Goal: Task Accomplishment & Management: Manage account settings

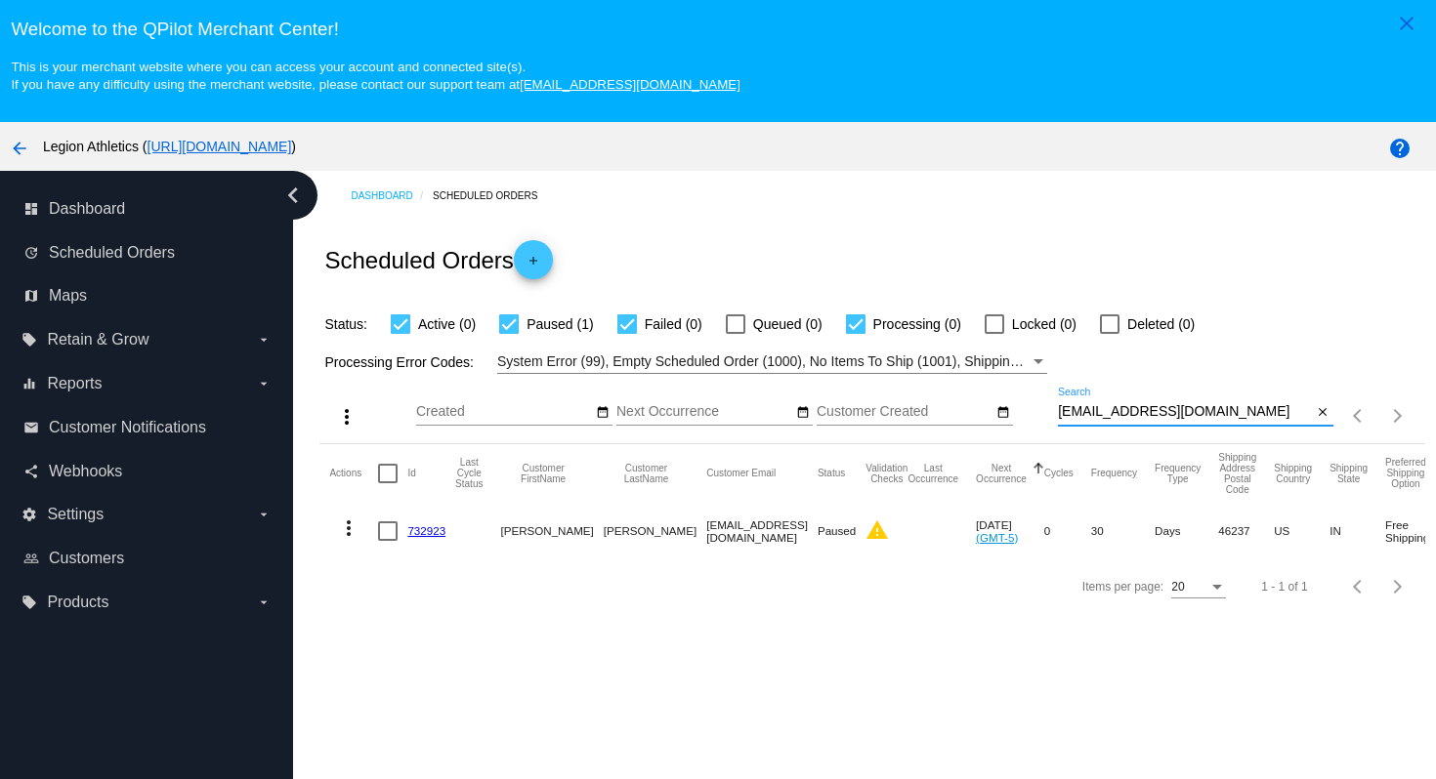
drag, startPoint x: 1258, startPoint y: 413, endPoint x: 1213, endPoint y: 350, distance: 77.8
click at [1213, 352] on app-dashboard-scheduled-orders "Scheduled Orders add Status: Active (0) Paused (1) Failed (0) Queued (0) Proces…" at bounding box center [871, 417] width 1105 height 393
paste input "dangr.grrl"
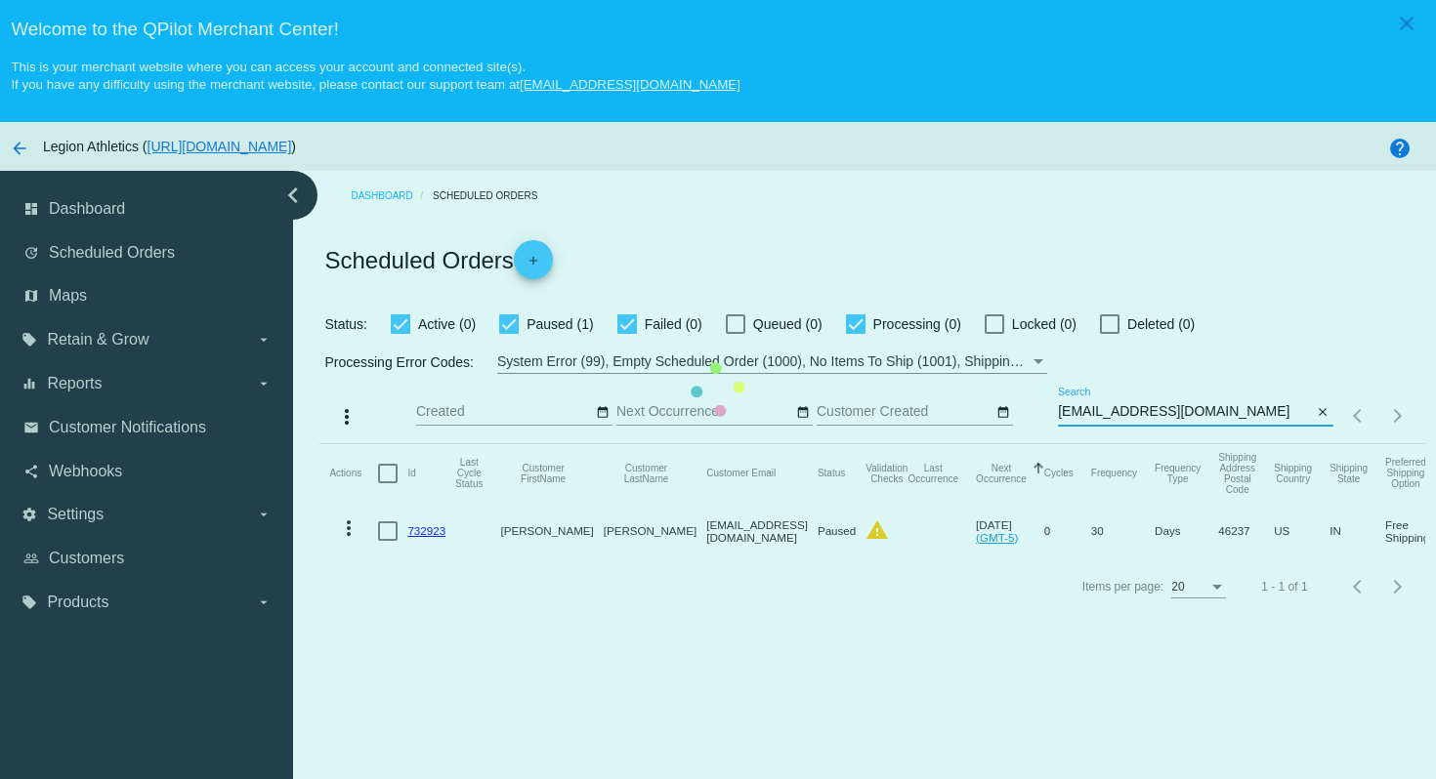
type input "[EMAIL_ADDRESS][DOMAIN_NAME]"
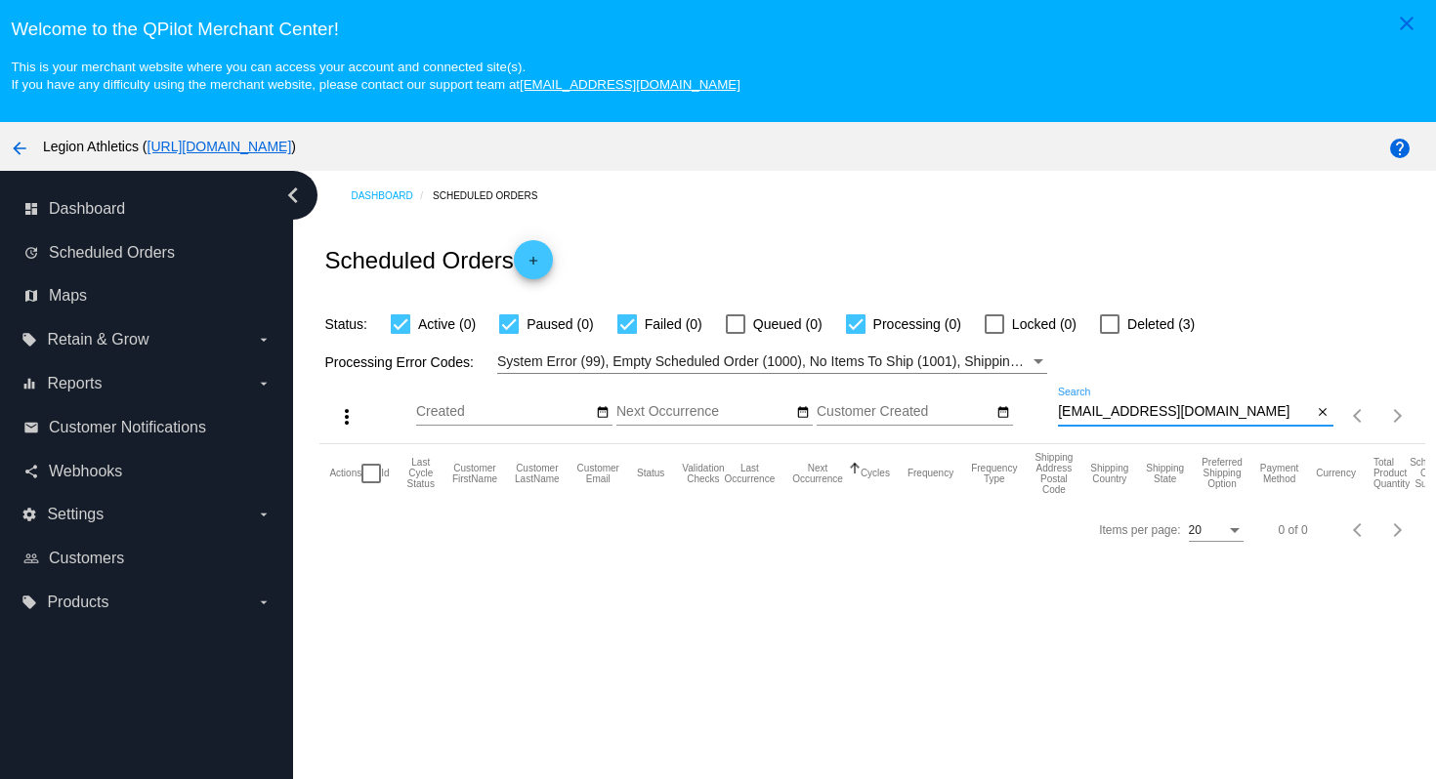
click at [1100, 329] on div at bounding box center [1110, 324] width 20 height 20
click at [1108, 334] on input "Deleted (3)" at bounding box center [1108, 334] width 1 height 1
checkbox input "true"
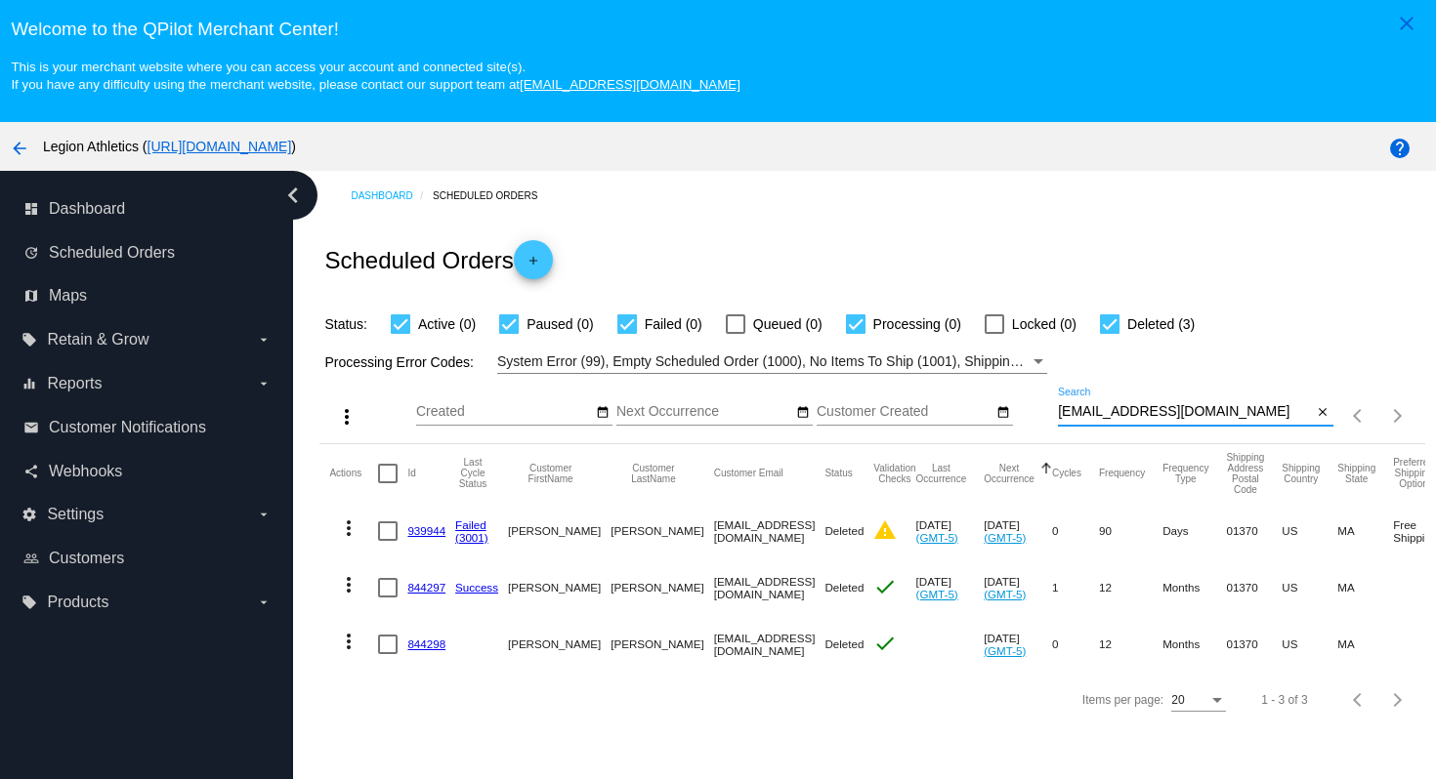
drag, startPoint x: 1205, startPoint y: 419, endPoint x: 1193, endPoint y: 385, distance: 36.1
click at [1193, 385] on div "more_vert Aug Jan Feb Mar [DATE]" at bounding box center [871, 408] width 1105 height 69
paste input "[EMAIL_ADDRESS]"
type input "[EMAIL_ADDRESS][DOMAIN_NAME]"
click at [1165, 281] on div "Scheduled Orders add" at bounding box center [871, 260] width 1105 height 78
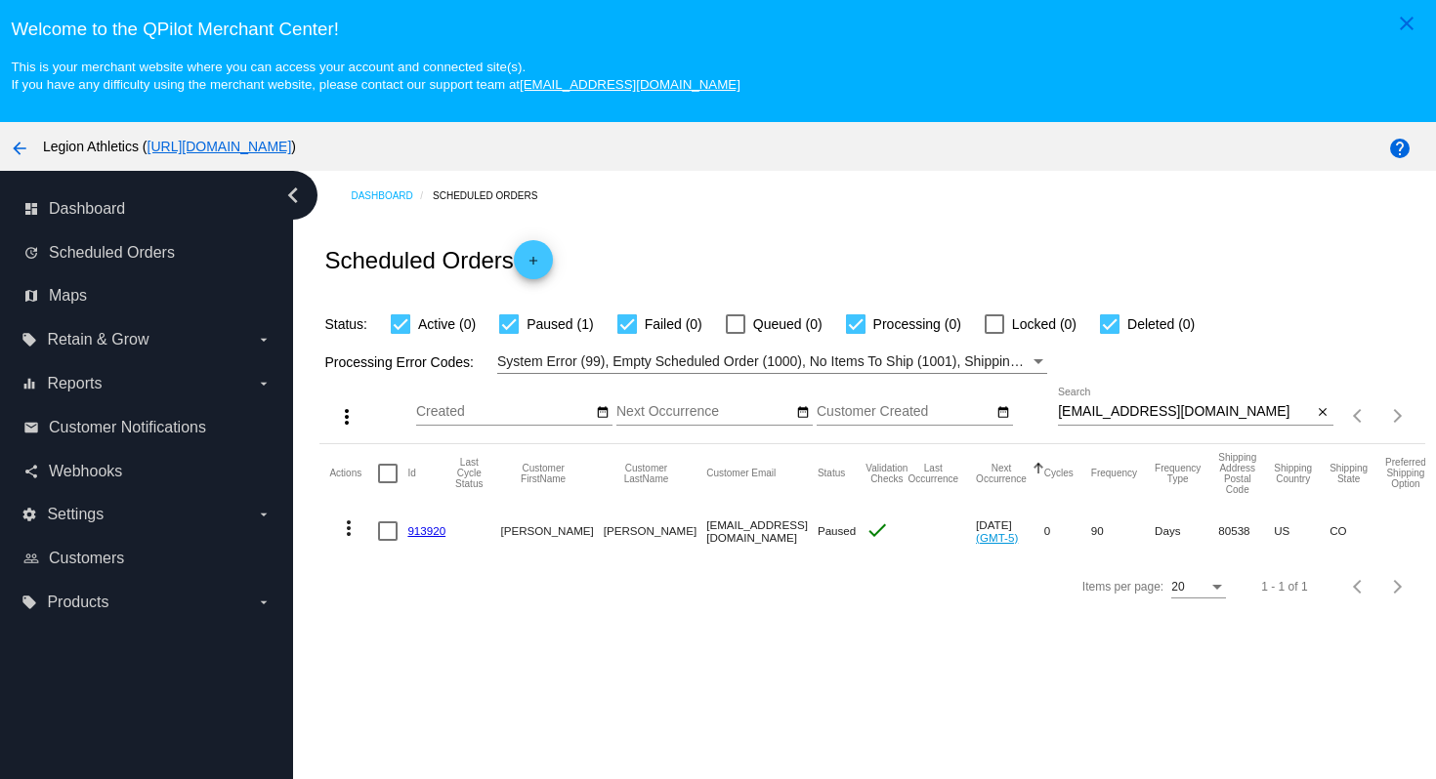
click at [429, 535] on link "913920" at bounding box center [426, 530] width 38 height 13
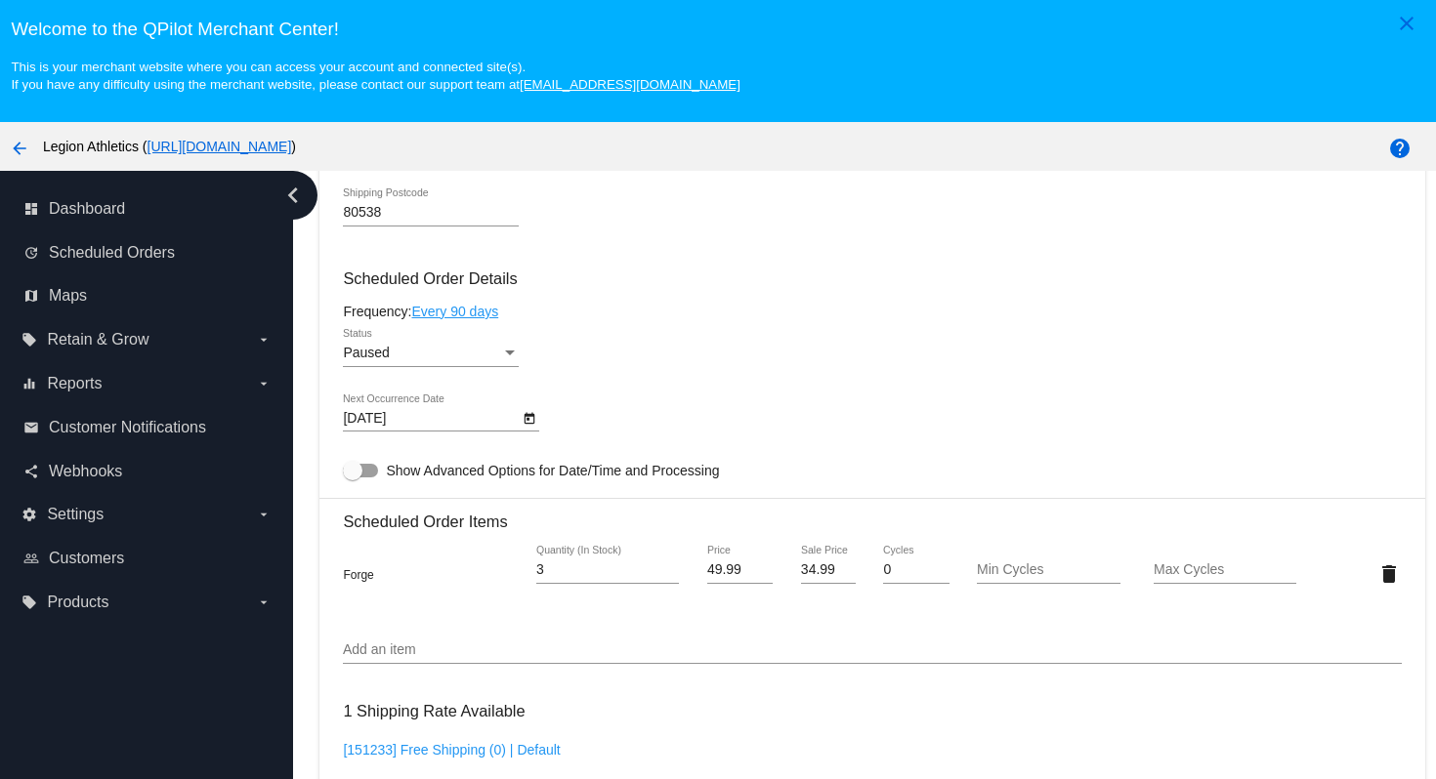
scroll to position [900, 0]
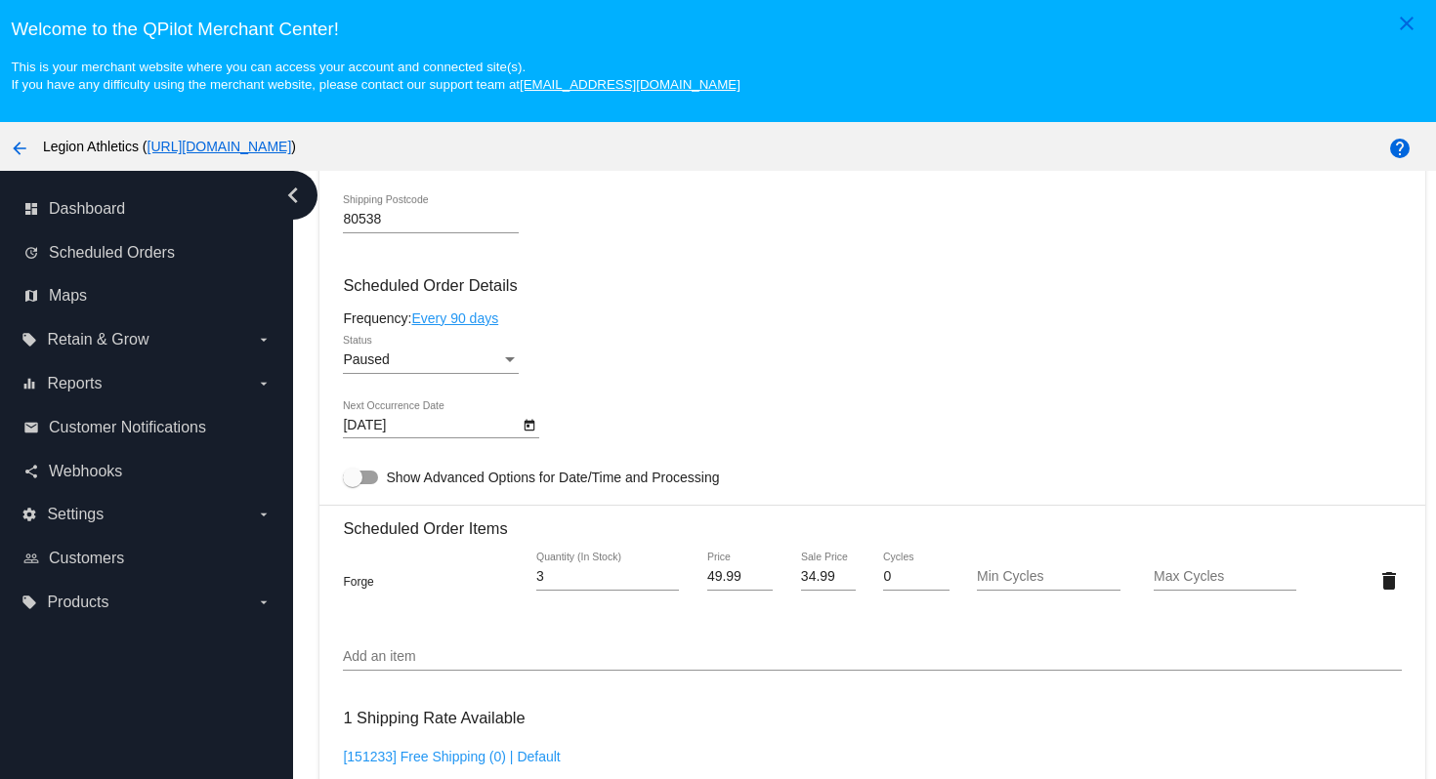
click at [690, 377] on div "Paused Status" at bounding box center [872, 364] width 1058 height 56
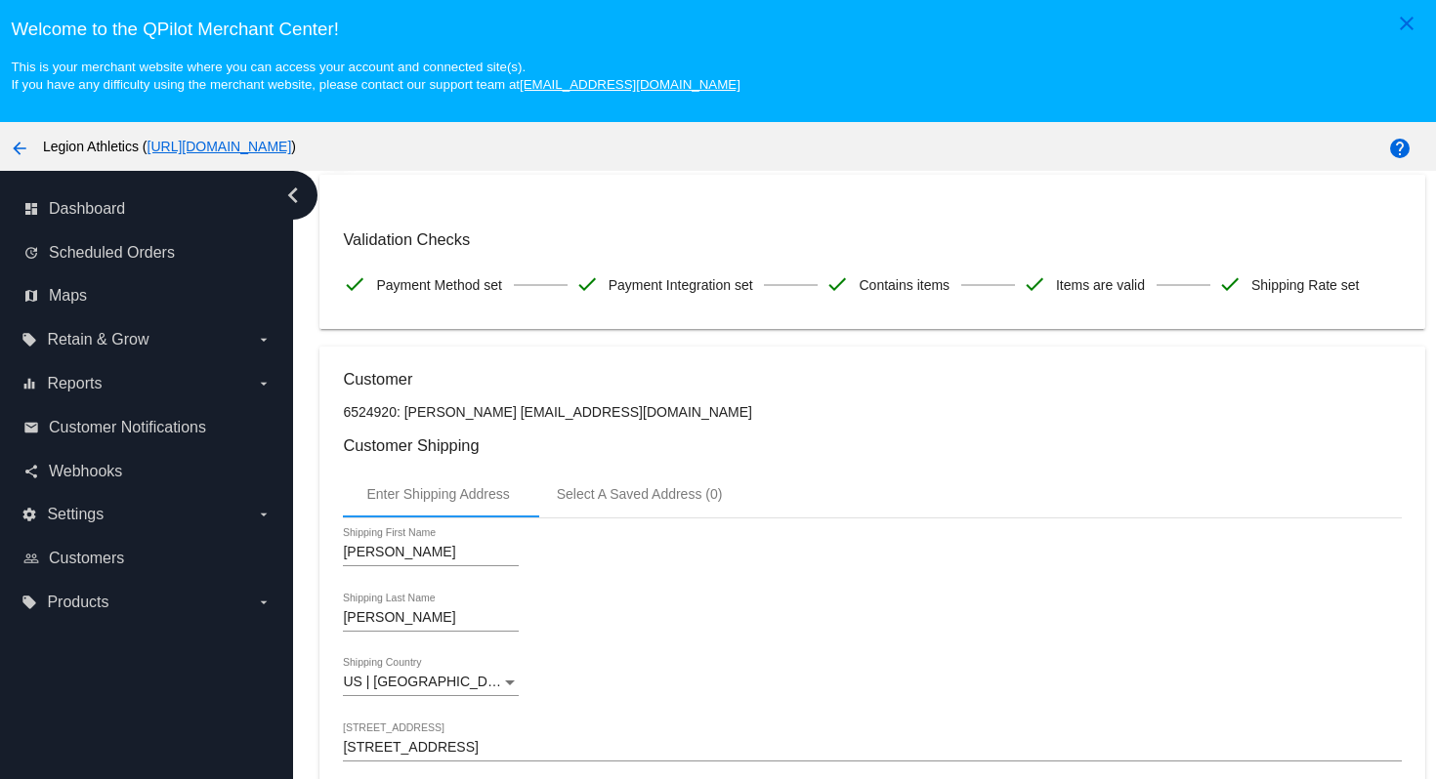
scroll to position [0, 0]
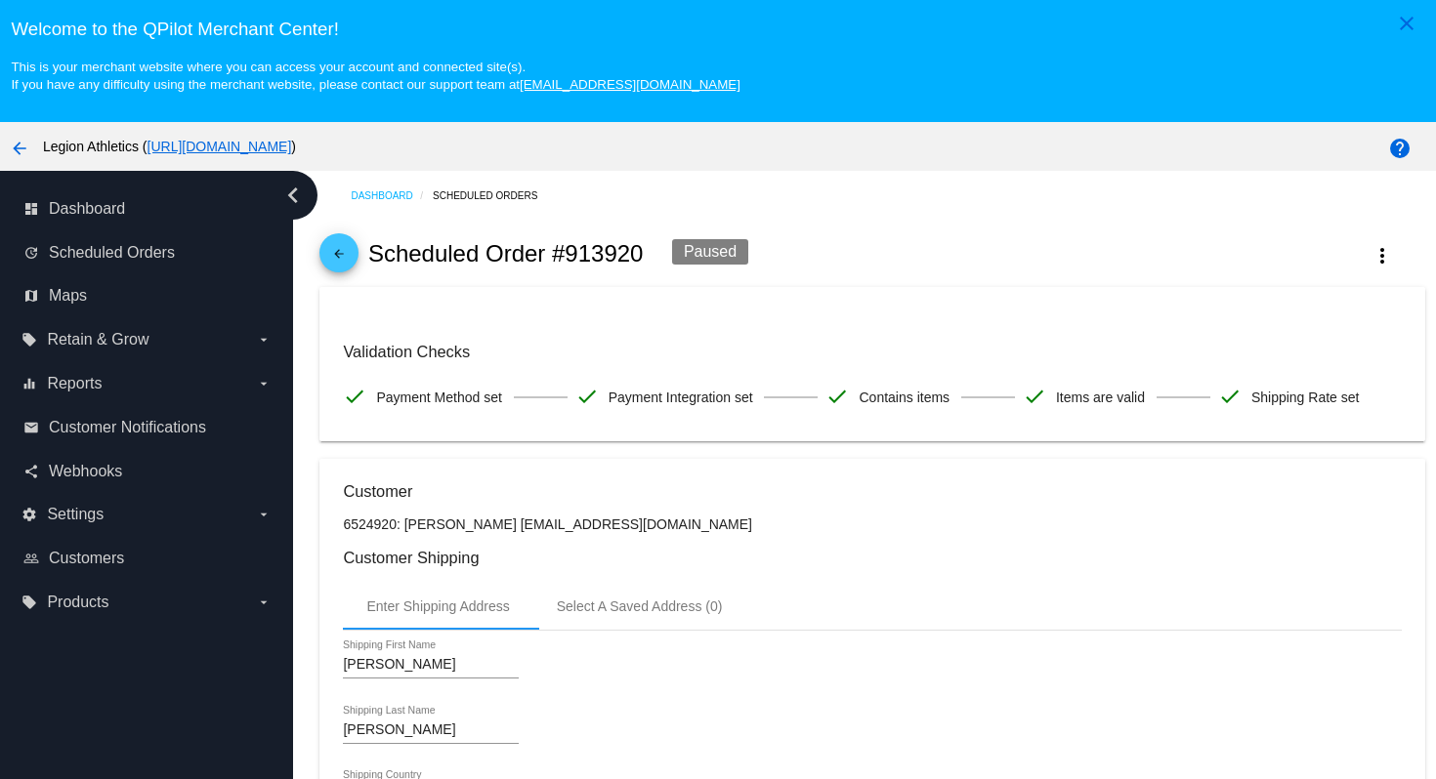
click at [836, 206] on div "Dashboard Scheduled Orders" at bounding box center [887, 196] width 1073 height 30
